Goal: Information Seeking & Learning: Compare options

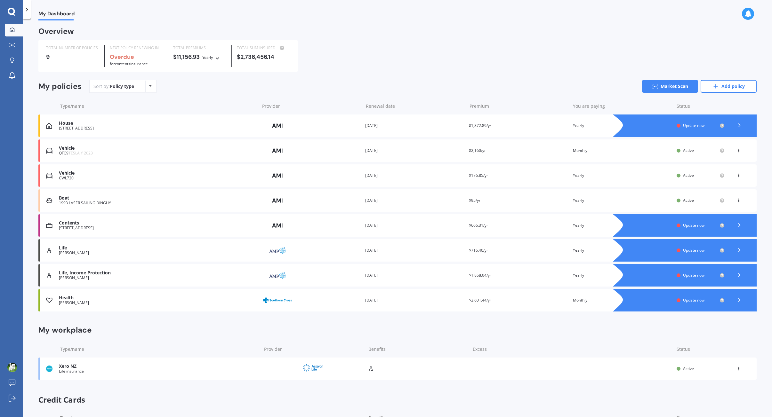
click at [736, 125] on icon at bounding box center [739, 125] width 6 height 6
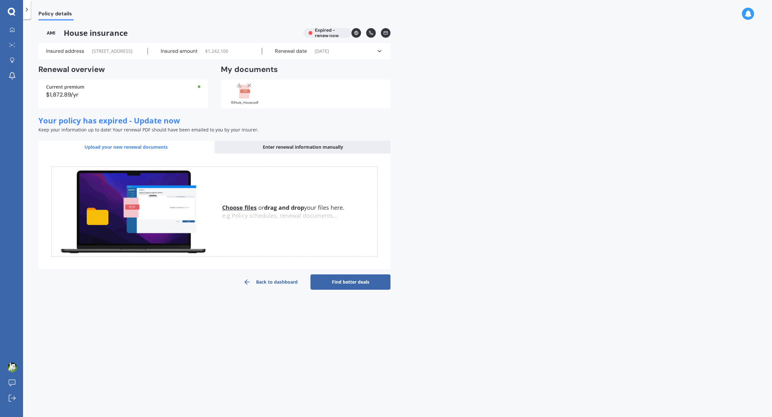
click at [219, 54] on span "$ 1,242,100" at bounding box center [216, 51] width 23 height 6
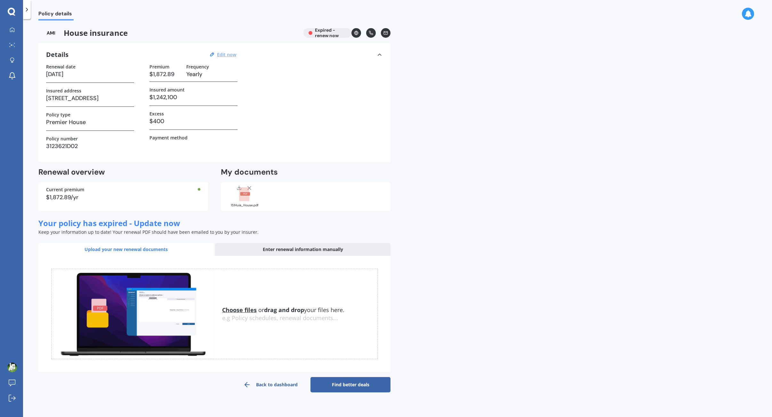
click at [224, 54] on u "Edit now" at bounding box center [226, 55] width 19 height 6
select select "07"
select select "10"
select select "2022"
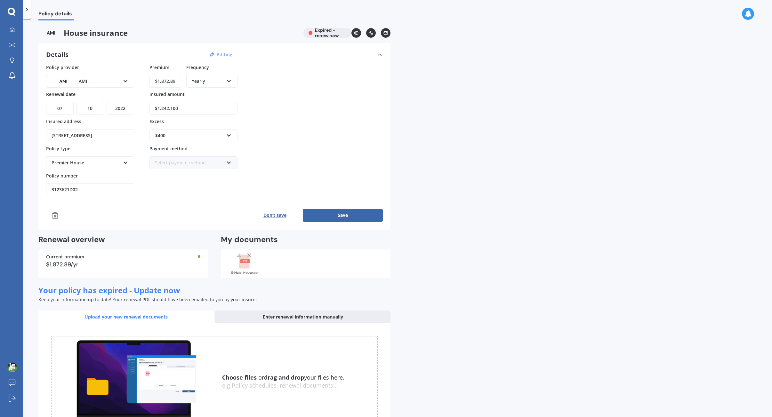
drag, startPoint x: 180, startPoint y: 109, endPoint x: 129, endPoint y: 108, distance: 50.9
click at [131, 108] on div "Policy provider AMI AA AMI AMP ANZ ASB Ando BNZ Co-Operative Bank FMG Initio Ki…" at bounding box center [214, 130] width 337 height 133
paste input "620,6"
type input "$1,620,600"
click at [280, 109] on div "Policy provider AMI AA AMI AMP ANZ ASB Ando BNZ Co-Operative Bank FMG Initio Ki…" at bounding box center [214, 130] width 337 height 133
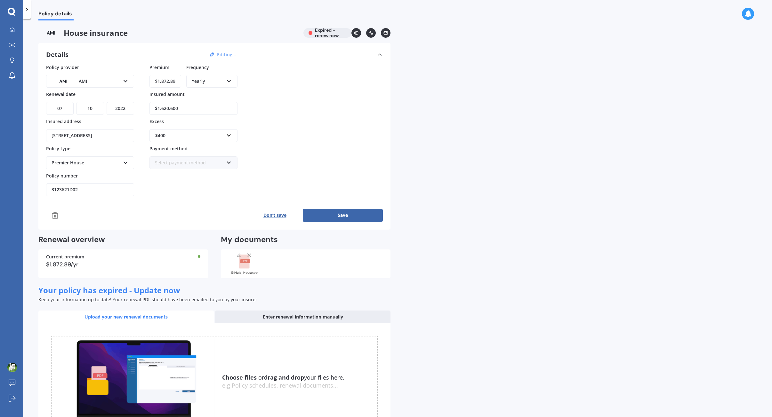
drag, startPoint x: 178, startPoint y: 80, endPoint x: 140, endPoint y: 78, distance: 38.8
click at [142, 77] on div "Policy provider AMI AA AMI AMP ANZ ASB Ando BNZ Co-Operative Bank FMG Initio Ki…" at bounding box center [214, 130] width 337 height 133
paste input "2,589.64"
type input "$2,589.64"
click at [103, 165] on div "Premier House" at bounding box center [86, 162] width 69 height 7
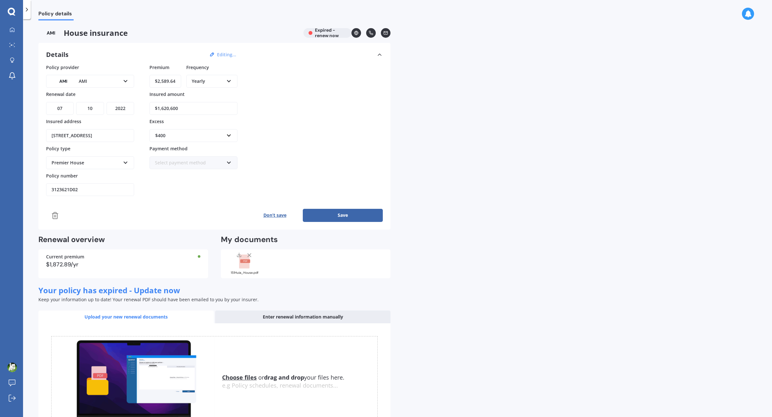
click at [276, 127] on div "Policy provider AMI AA AMI AMP ANZ ASB Ando BNZ Co-Operative Bank FMG Initio Ki…" at bounding box center [214, 130] width 337 height 133
click at [127, 109] on select "YYYY 2027 2026 2025 2024 2023 2022 2021 2020 2019 2018 2017 2016 2015 2014 2013…" at bounding box center [121, 108] width 28 height 13
click at [107, 102] on select "YYYY 2027 2026 2025 2024 2023 2022 2021 2020 2019 2018 2017 2016 2015 2014 2013…" at bounding box center [121, 108] width 28 height 13
click at [119, 110] on select "YYYY 2027 2026 2025 2024 2023 2022 2021 2020 2019 2018 2017 2016 2015 2014 2013…" at bounding box center [121, 108] width 28 height 13
select select "2025"
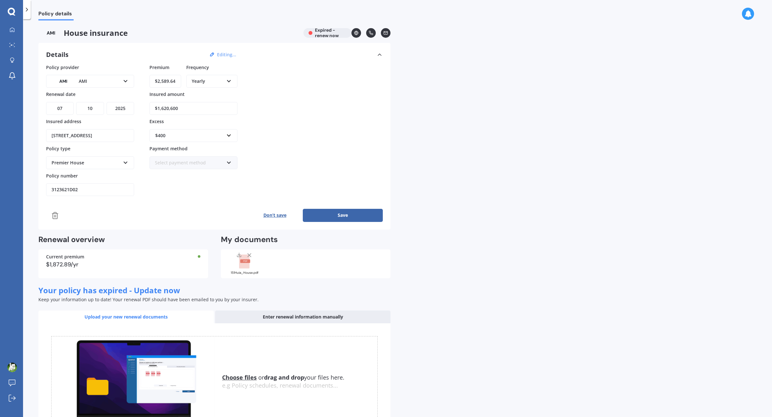
click at [107, 102] on select "YYYY 2027 2026 2025 2024 2023 2022 2021 2020 2019 2018 2017 2016 2015 2014 2013…" at bounding box center [121, 108] width 28 height 13
click at [333, 217] on button "Save" at bounding box center [343, 215] width 80 height 13
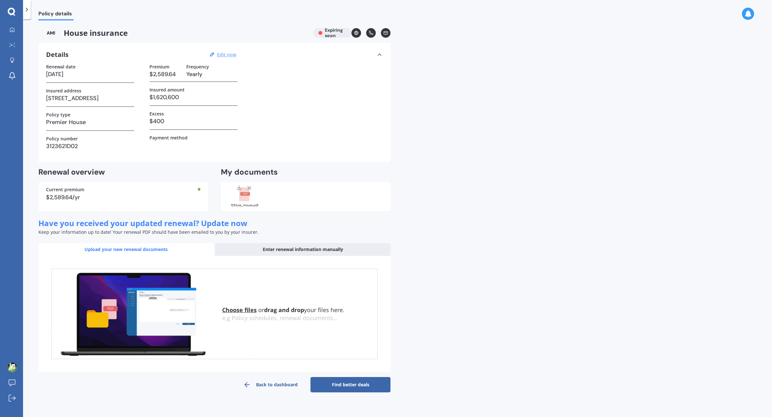
click at [346, 384] on link "Find better deals" at bounding box center [351, 384] width 80 height 15
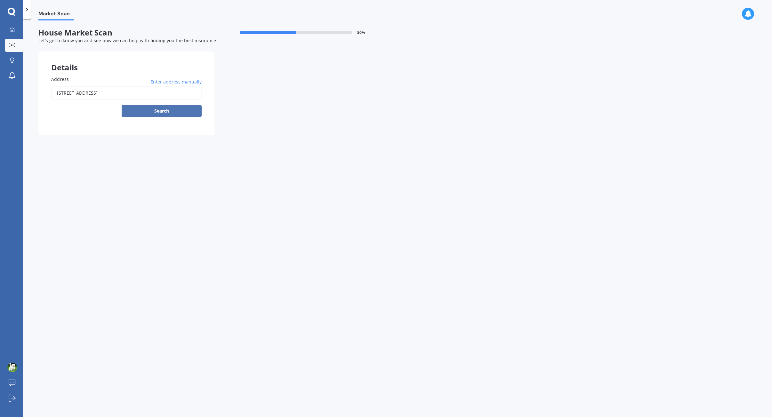
click at [158, 111] on button "Search" at bounding box center [162, 111] width 80 height 12
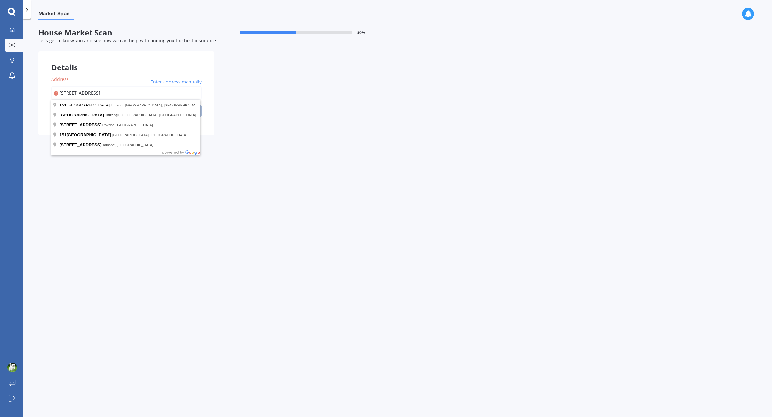
click at [156, 92] on input "[STREET_ADDRESS]" at bounding box center [126, 92] width 150 height 13
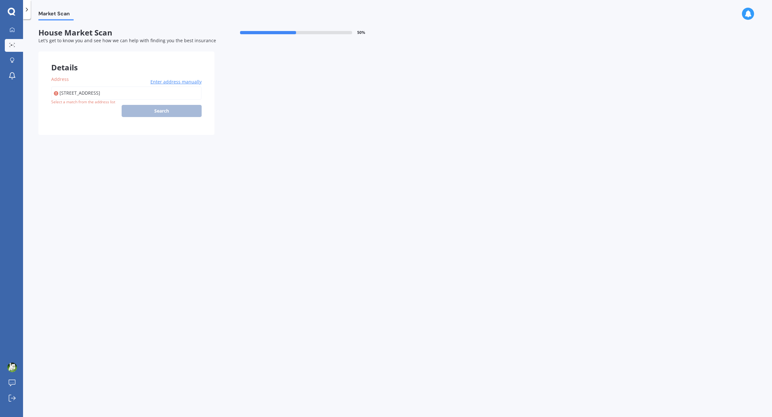
type input "[STREET_ADDRESS]"
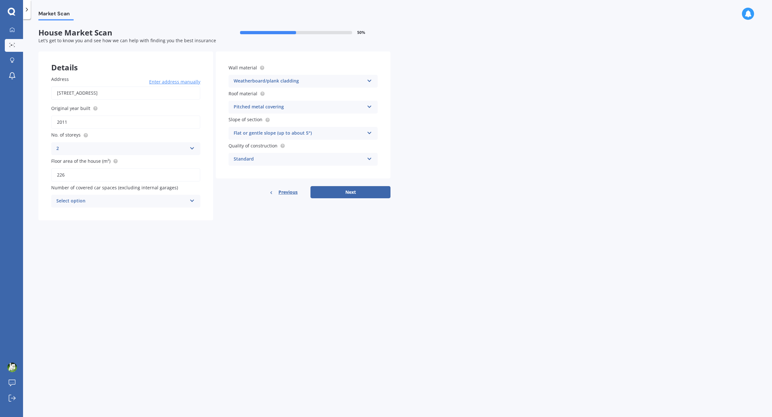
click at [116, 199] on div "Select option" at bounding box center [121, 202] width 131 height 8
click at [152, 190] on span "Number of covered car spaces (excluding internal garages)" at bounding box center [114, 188] width 127 height 6
click at [297, 107] on div "Pitched metal covering" at bounding box center [299, 107] width 131 height 8
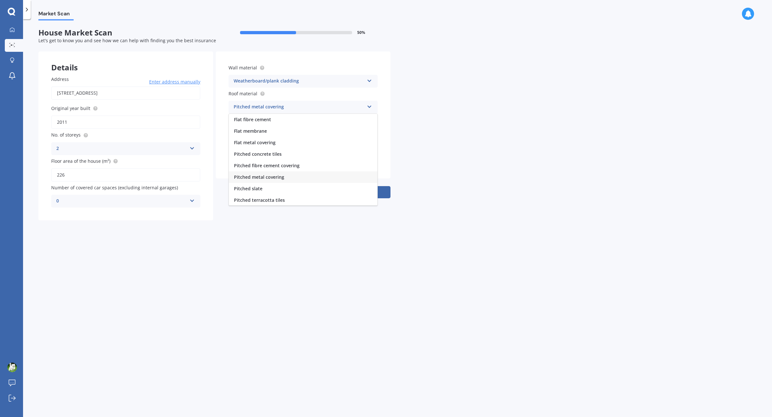
click at [429, 110] on div "Market Scan House Market Scan 50 % Let's get to know you and see how we can hel…" at bounding box center [397, 219] width 749 height 398
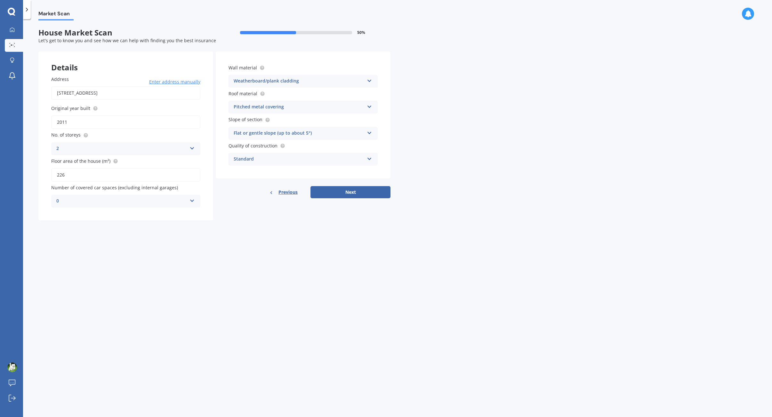
click at [318, 77] on div "Weatherboard/plank cladding" at bounding box center [299, 81] width 131 height 8
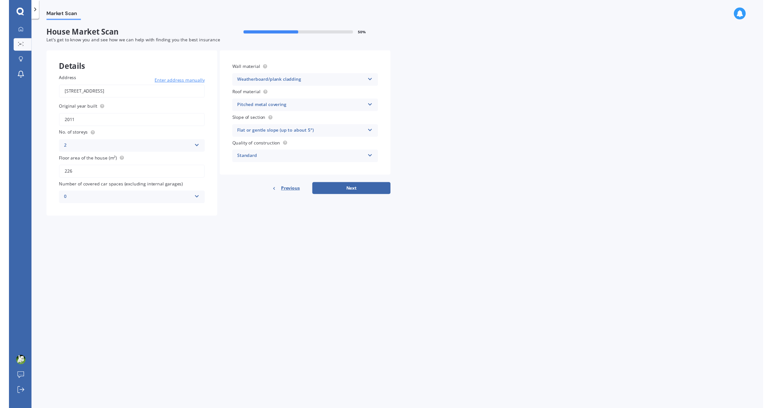
scroll to position [58, 0]
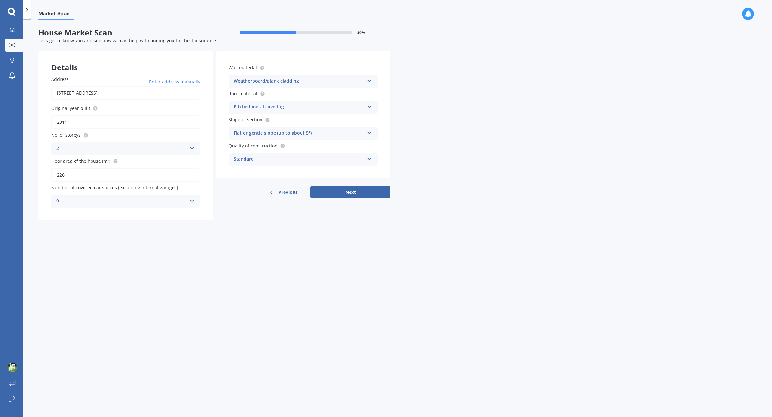
click at [471, 117] on div "Market Scan House Market Scan 50 % Let's get to know you and see how we can hel…" at bounding box center [397, 219] width 749 height 398
click at [341, 133] on div "Flat or gentle slope (up to about 5°)" at bounding box center [299, 134] width 131 height 8
click at [433, 129] on div "Market Scan House Market Scan 50 % Let's get to know you and see how we can hel…" at bounding box center [397, 219] width 749 height 398
click at [320, 160] on div "Standard" at bounding box center [299, 160] width 131 height 8
click at [306, 182] on div "High" at bounding box center [303, 184] width 149 height 12
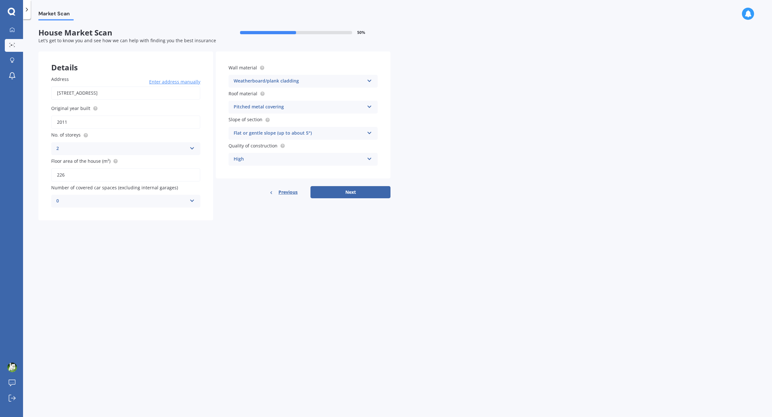
click at [426, 154] on div "Market Scan House Market Scan 50 % Let's get to know you and see how we can hel…" at bounding box center [397, 219] width 749 height 398
click at [355, 192] on button "Next" at bounding box center [351, 192] width 80 height 12
select select "25"
select select "10"
select select "1975"
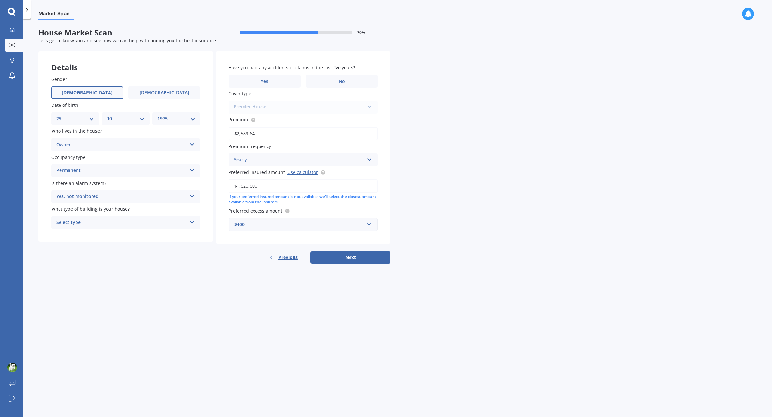
click at [159, 198] on div "Yes, not monitored" at bounding box center [121, 197] width 131 height 8
click at [192, 174] on div "Permanent Permanent Holiday (without tenancy)" at bounding box center [125, 171] width 149 height 13
click at [216, 177] on div "Have you had any accidents or claims in the last five years? Yes No Cover type …" at bounding box center [303, 148] width 175 height 192
click at [147, 225] on div "Select type" at bounding box center [121, 223] width 131 height 8
click at [129, 237] on div "Freestanding" at bounding box center [126, 236] width 149 height 12
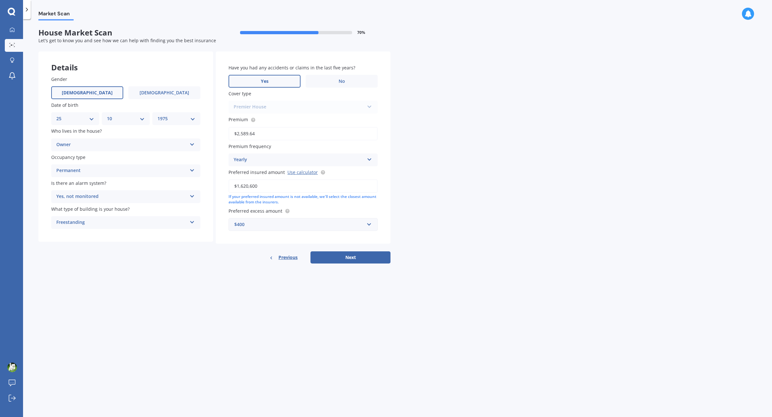
click at [264, 77] on label "Yes" at bounding box center [265, 81] width 72 height 13
click at [0, 0] on input "Yes" at bounding box center [0, 0] width 0 height 0
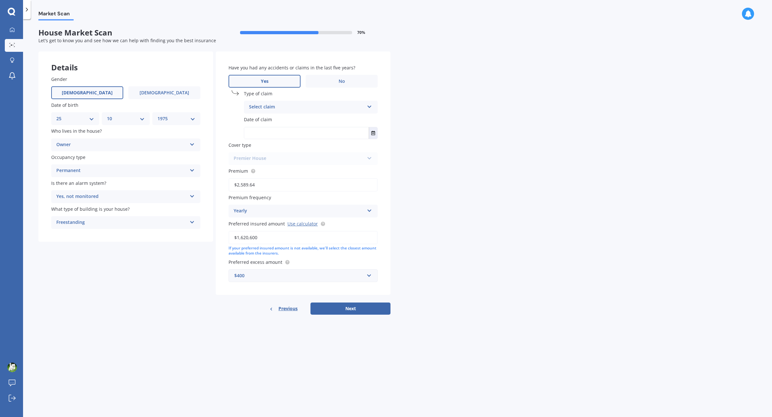
click at [293, 109] on div "Select claim" at bounding box center [306, 107] width 115 height 8
click at [294, 130] on div "Broken glass" at bounding box center [310, 132] width 133 height 12
click at [296, 133] on input "text" at bounding box center [306, 133] width 125 height 12
click at [372, 134] on icon "Select date" at bounding box center [373, 133] width 4 height 4
click at [374, 134] on icon "Select date" at bounding box center [373, 133] width 4 height 4
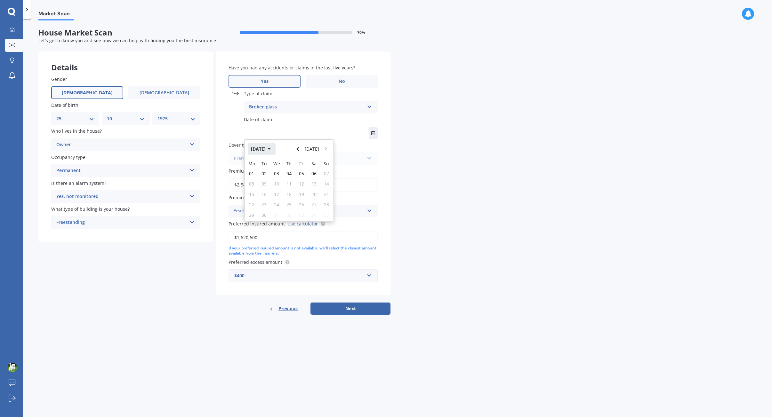
click at [271, 150] on icon "button" at bounding box center [269, 149] width 3 height 4
click at [268, 147] on button "2025" at bounding box center [259, 149] width 23 height 12
click at [253, 196] on span "2023" at bounding box center [256, 199] width 10 height 6
click at [255, 187] on span "May" at bounding box center [256, 190] width 9 height 6
click at [303, 209] on div "26" at bounding box center [301, 204] width 12 height 10
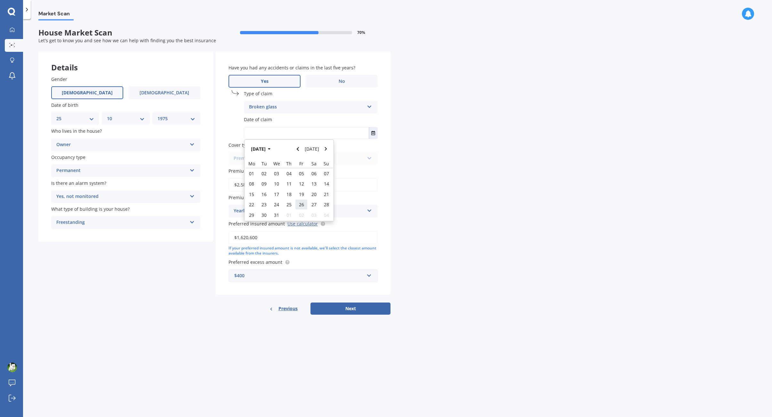
type input "[DATE]"
click at [349, 308] on button "Next" at bounding box center [351, 309] width 80 height 12
select select "25"
select select "10"
select select "1975"
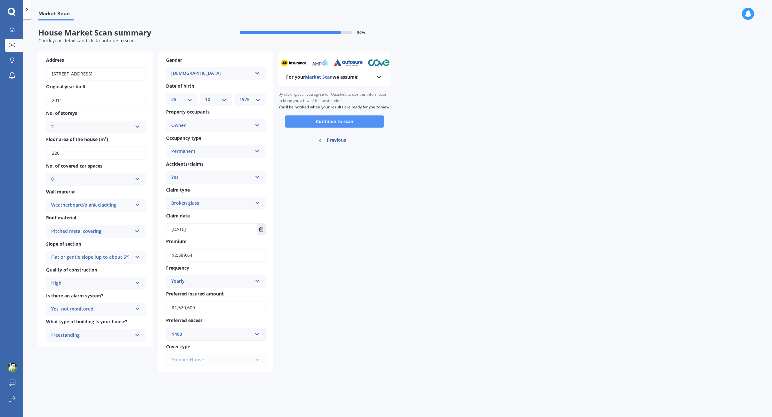
click at [340, 128] on button "Continue to scan" at bounding box center [334, 122] width 99 height 12
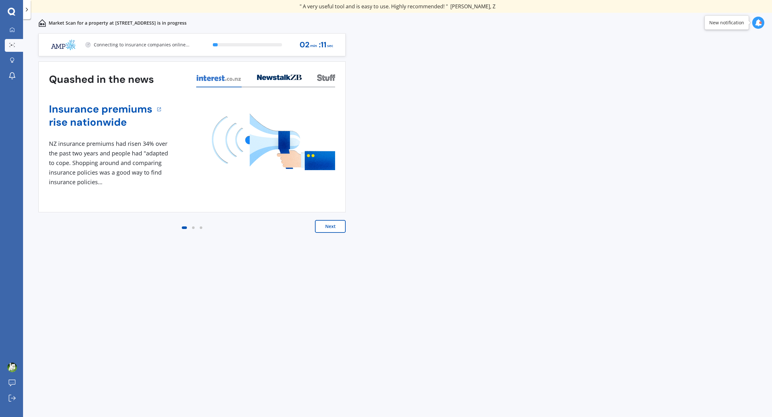
click at [334, 229] on button "Next" at bounding box center [330, 226] width 31 height 13
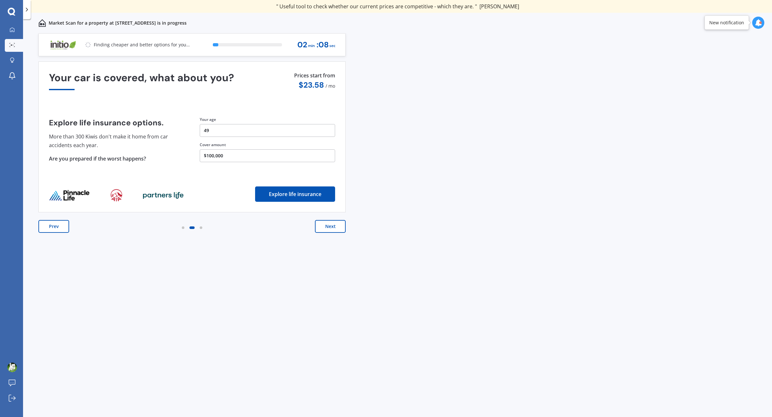
click at [334, 228] on button "Next" at bounding box center [330, 226] width 31 height 13
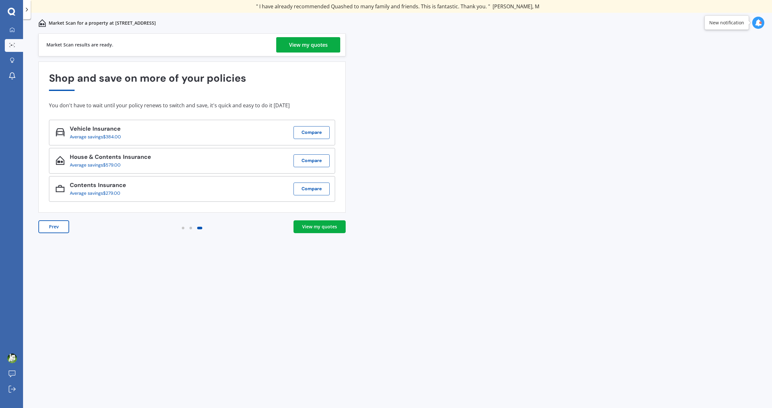
click at [300, 47] on div "View my quotes" at bounding box center [308, 44] width 39 height 15
